Goal: Task Accomplishment & Management: Manage account settings

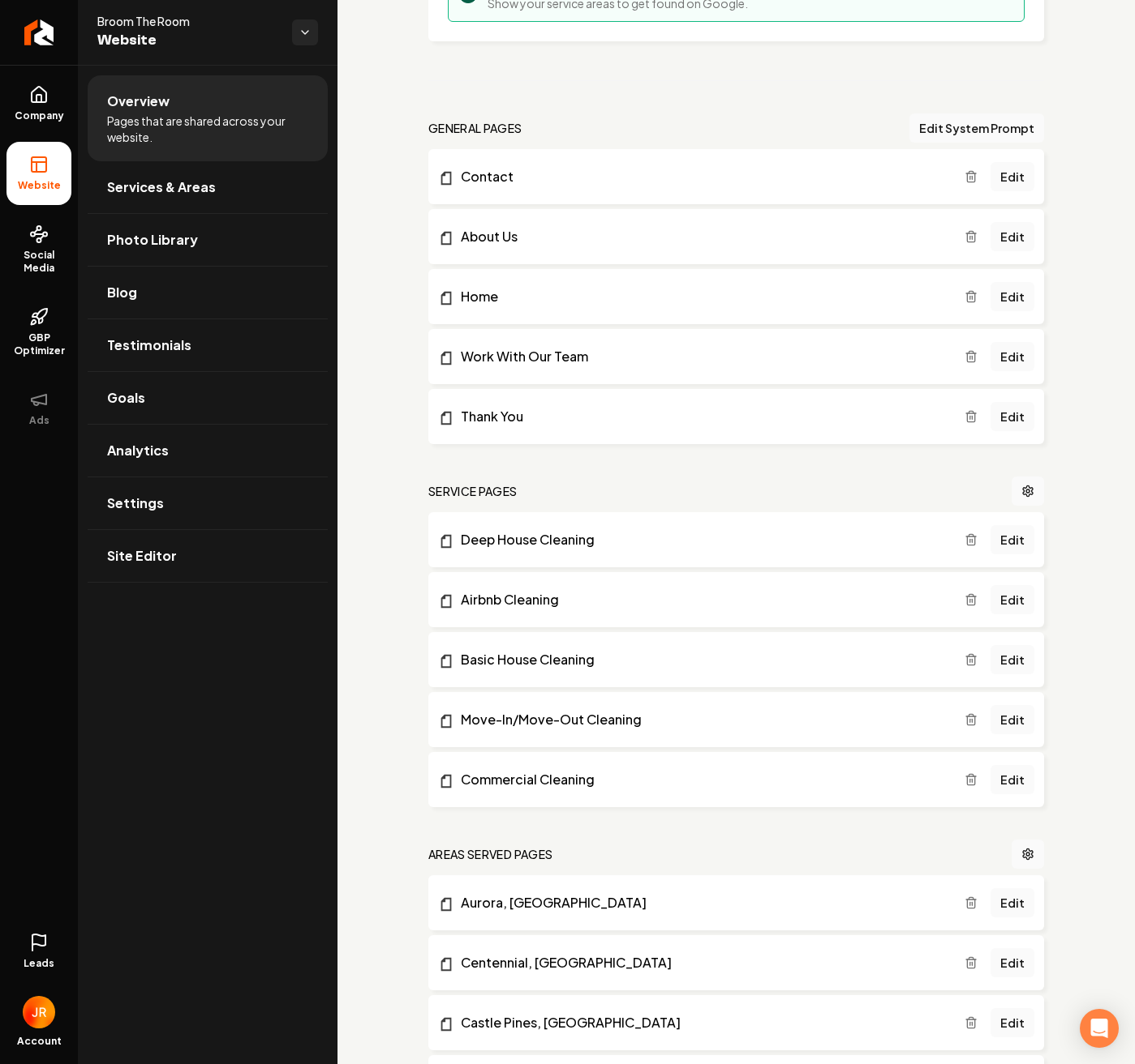
scroll to position [405, 0]
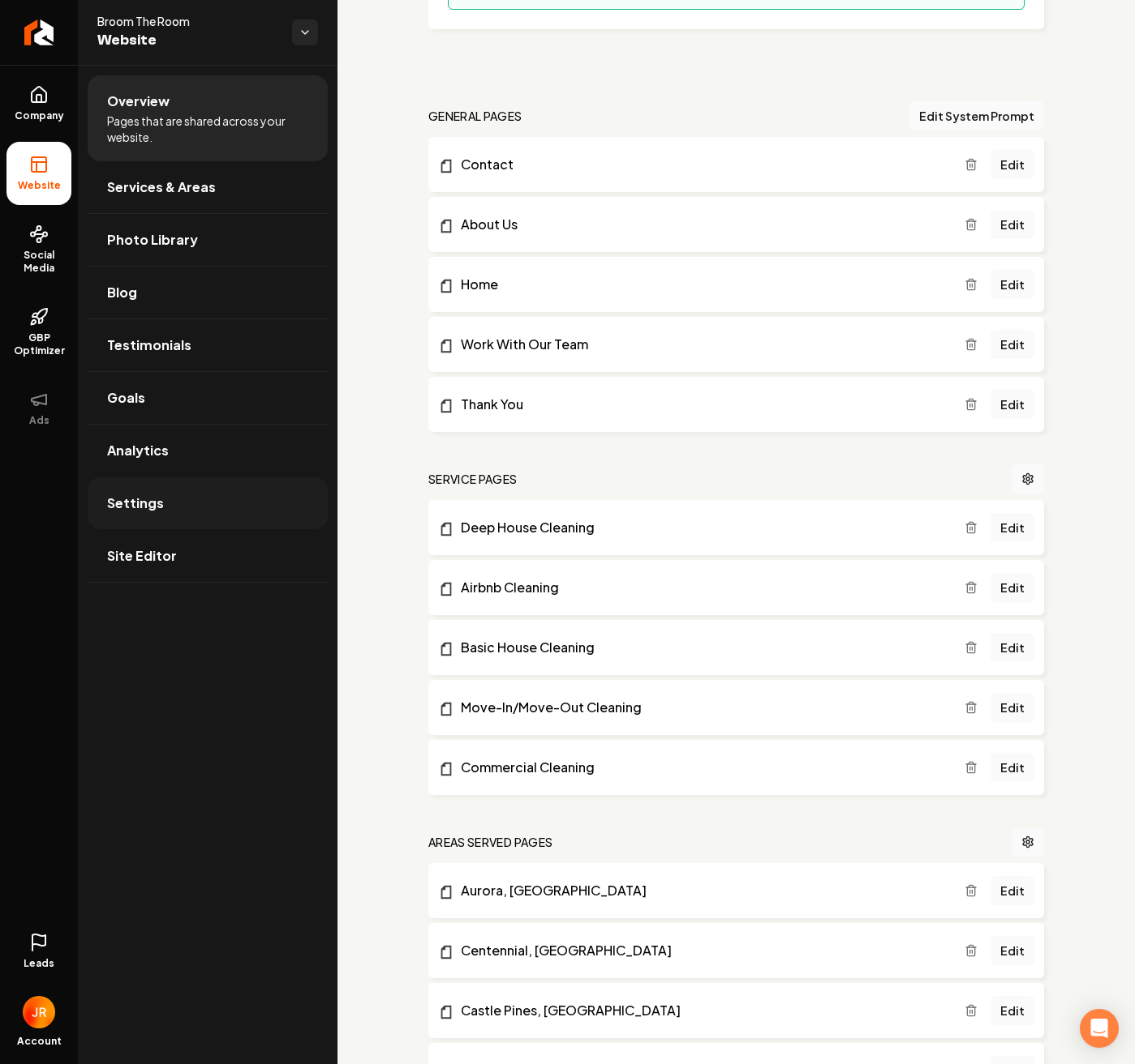
click at [134, 509] on span "Settings" at bounding box center [135, 503] width 57 height 19
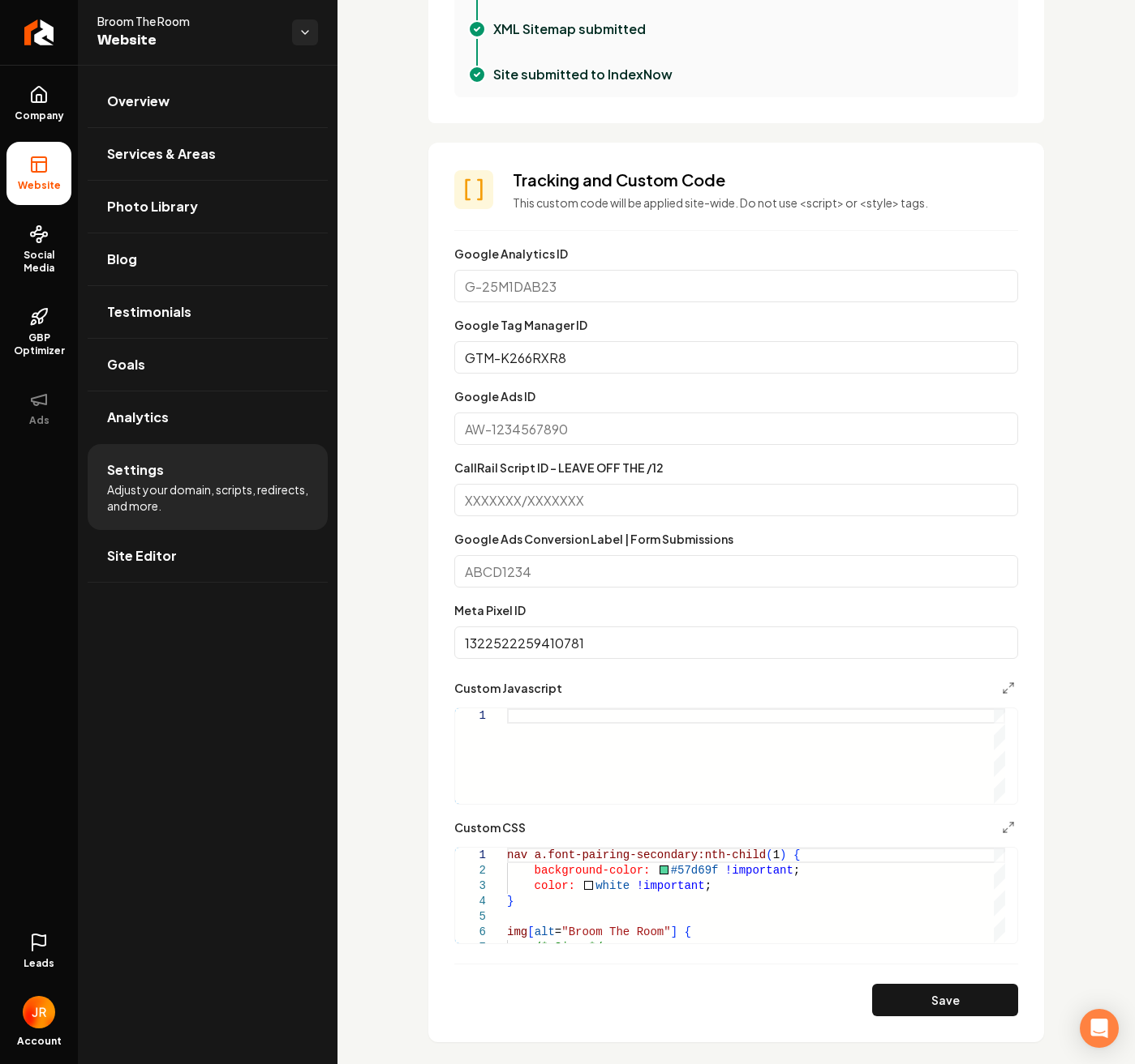
scroll to position [811, 0]
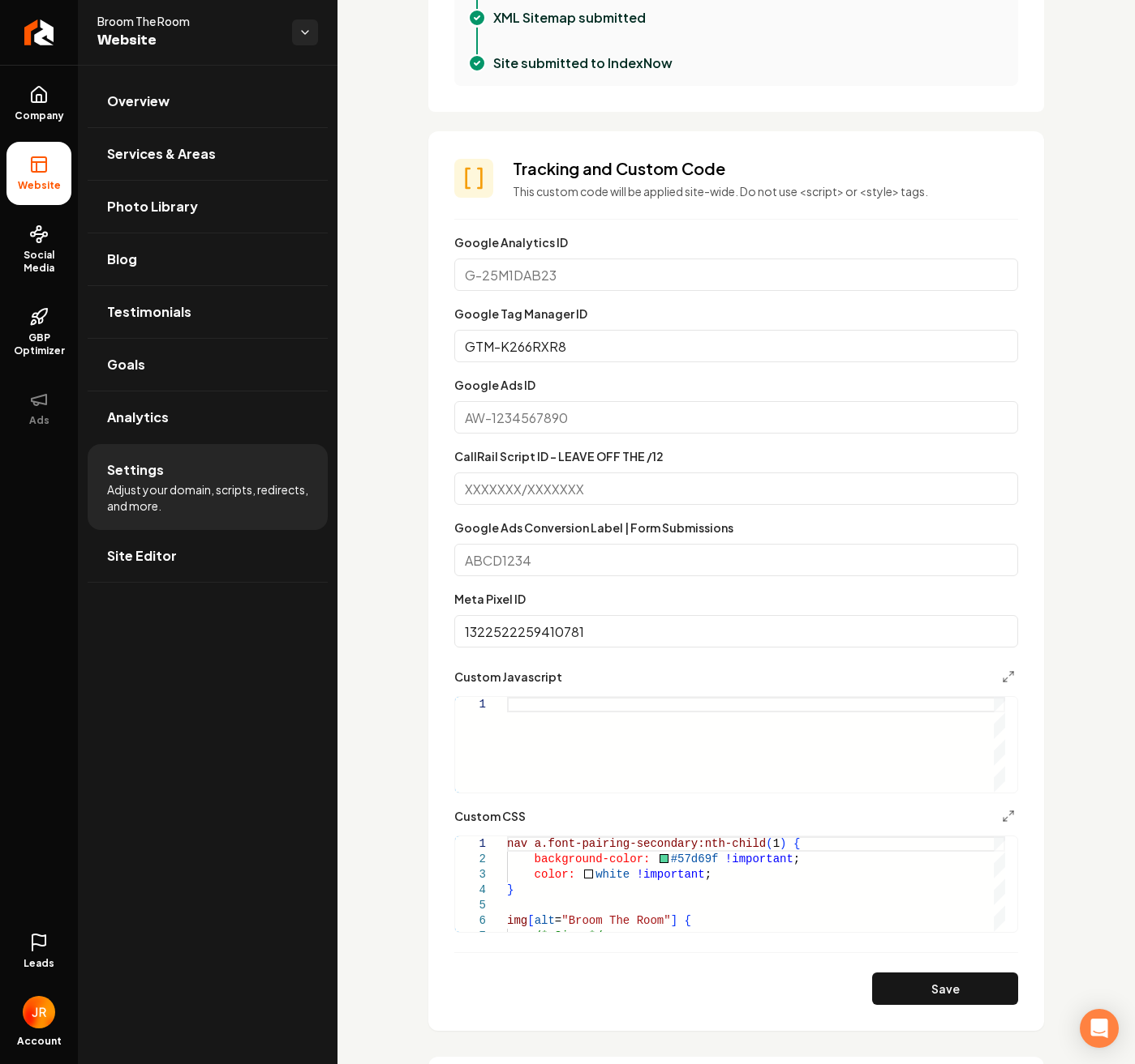
click at [560, 277] on input "Google Analytics ID" at bounding box center [735, 275] width 563 height 32
click at [540, 422] on input "Google Ads ID" at bounding box center [735, 417] width 563 height 32
click at [559, 280] on input "Google Analytics ID" at bounding box center [735, 275] width 563 height 32
paste input "G-FQF0VEDPNE"
type input "G-FQF0VEDPNE"
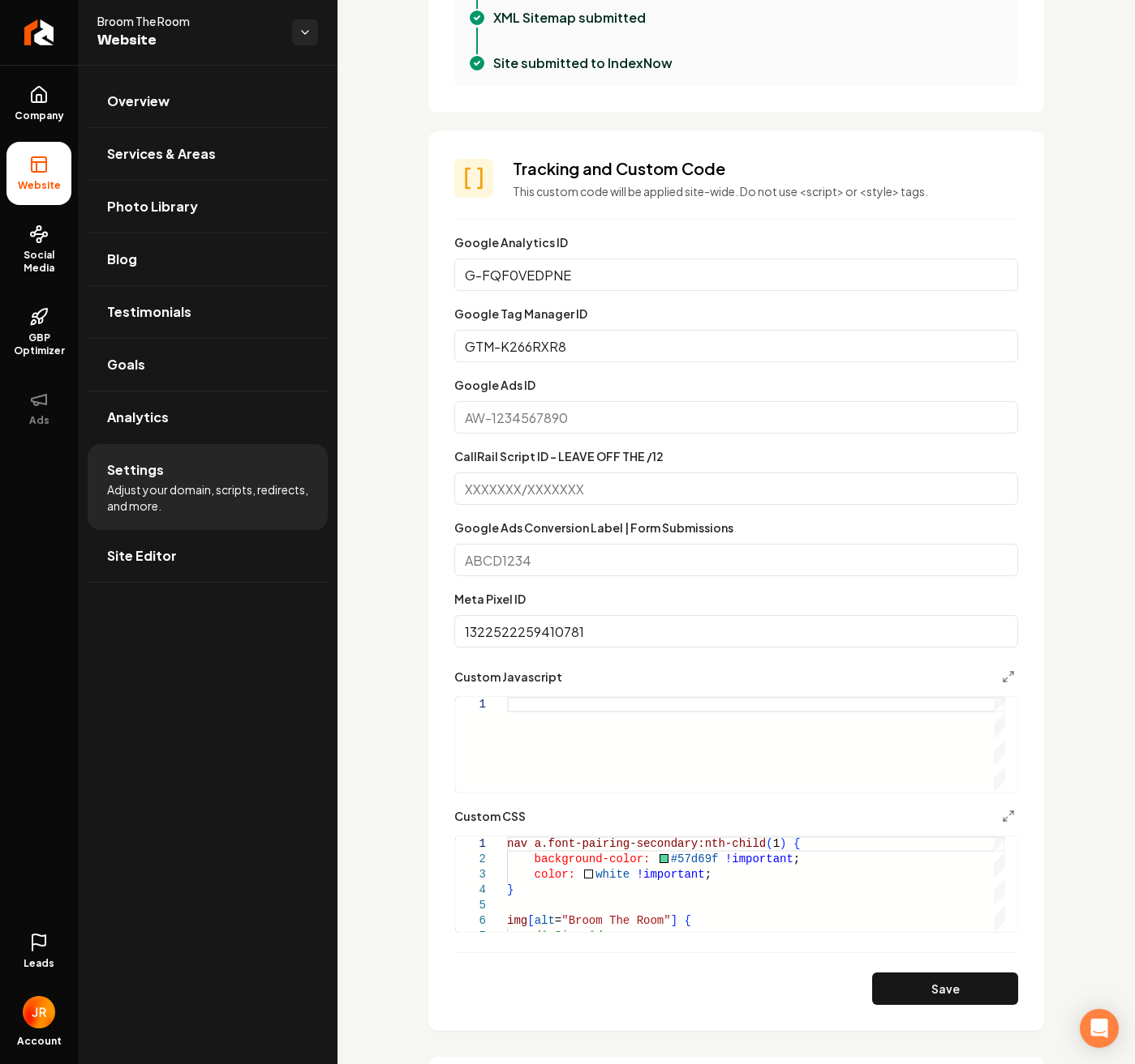
click at [945, 991] on button "Save" at bounding box center [944, 989] width 146 height 32
click at [578, 341] on input "GTM-K266RXR8" at bounding box center [735, 346] width 563 height 32
click at [579, 341] on input "GTM-K266RXR8" at bounding box center [735, 346] width 563 height 32
click at [581, 340] on input "GTM-K266RXR8" at bounding box center [735, 346] width 563 height 32
paste input "Main content area"
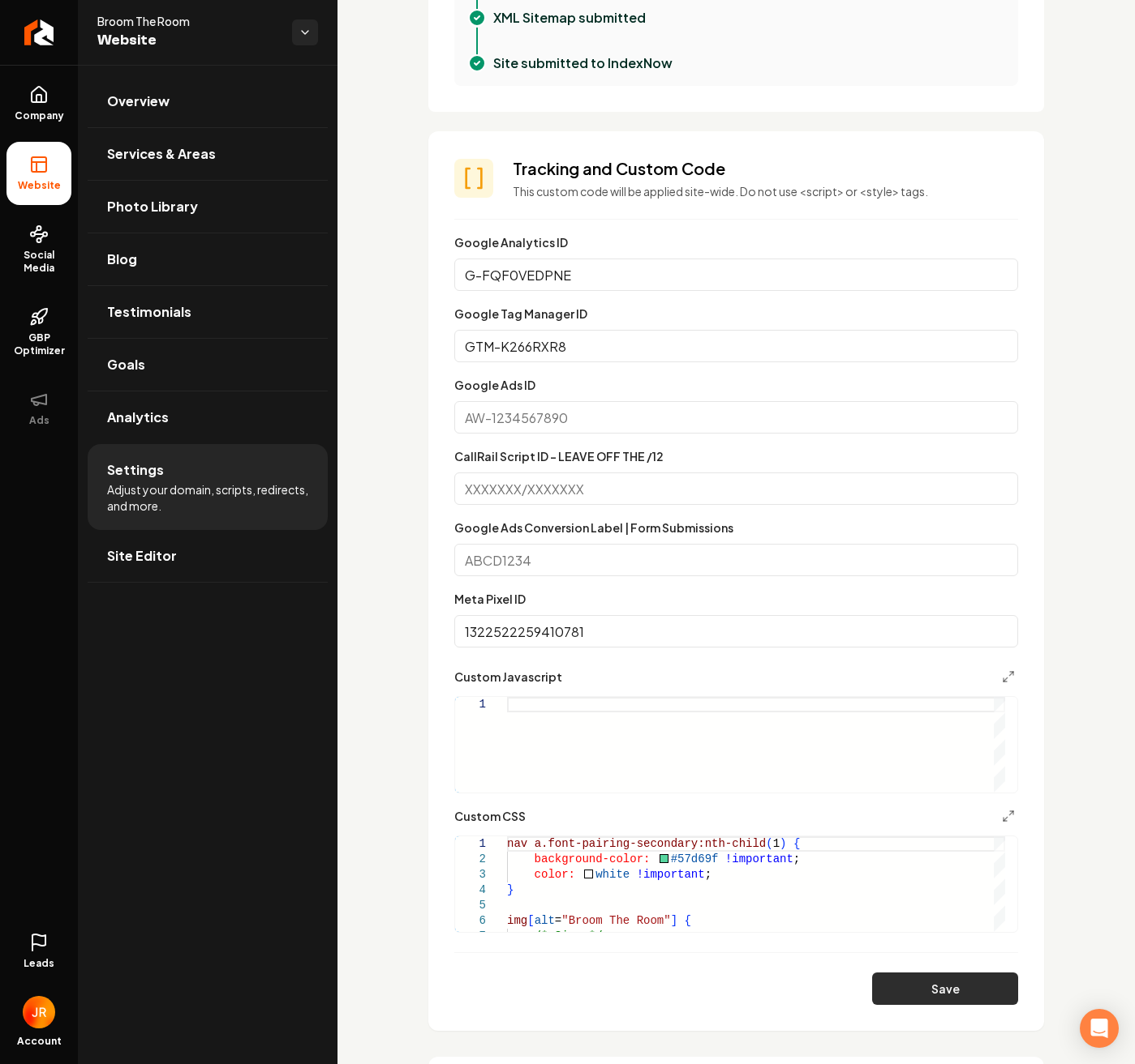
type input "GTM-K266RXR8"
click at [922, 1000] on button "Save" at bounding box center [944, 989] width 146 height 32
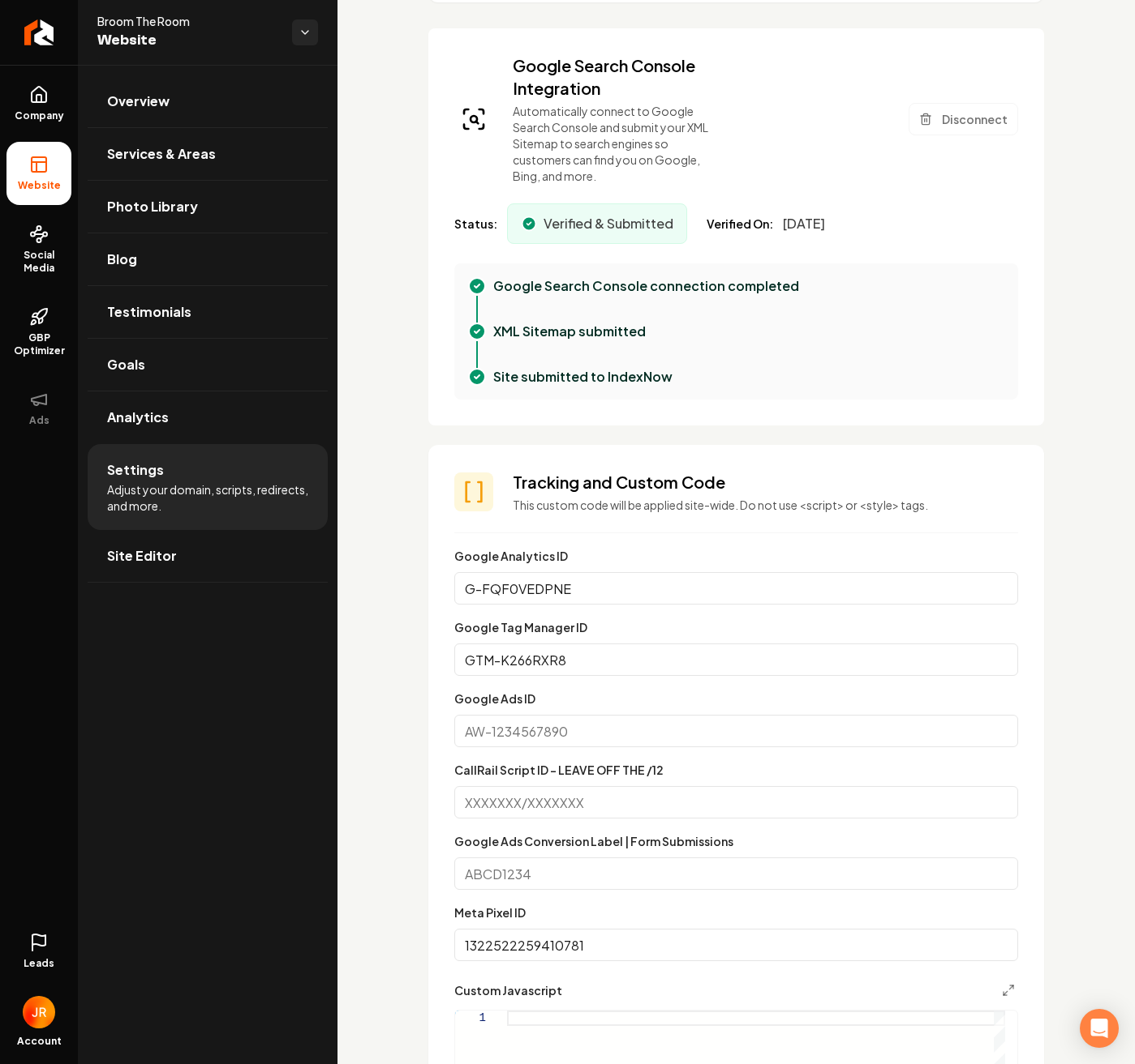
scroll to position [495, 0]
